Goal: Task Accomplishment & Management: Complete application form

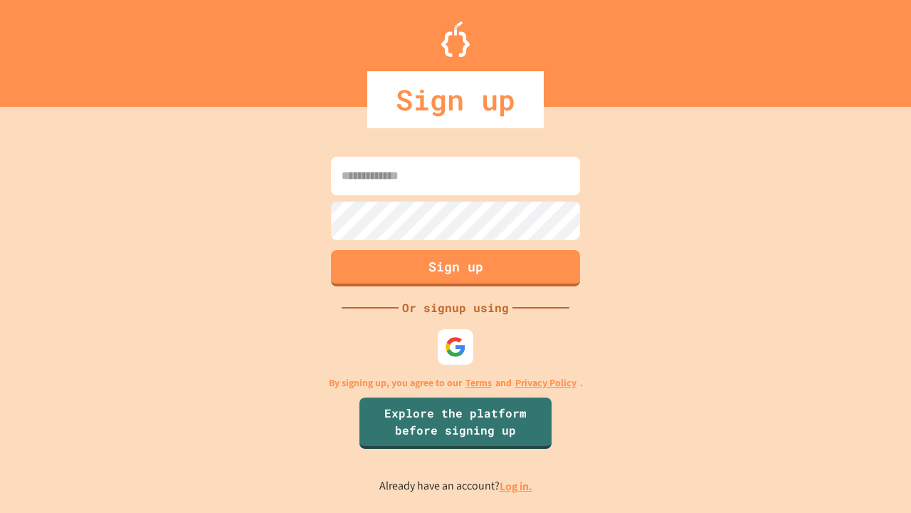
click at [517, 485] on link "Log in." at bounding box center [516, 485] width 33 height 15
